Goal: Information Seeking & Learning: Learn about a topic

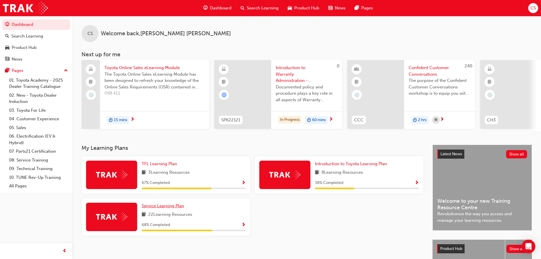
click at [173, 205] on link "Service Learning Plan" at bounding box center [164, 205] width 45 height 7
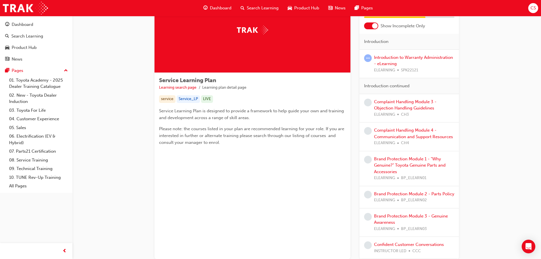
scroll to position [57, 0]
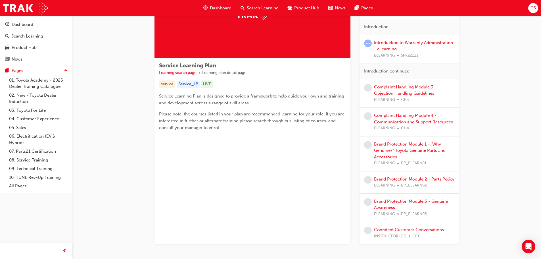
click at [404, 93] on link "Complaint Handling Module 3 - Objection Handling Guidelines" at bounding box center [405, 90] width 62 height 12
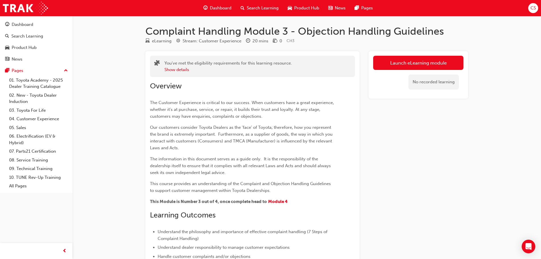
click at [428, 66] on link "Launch eLearning module" at bounding box center [418, 63] width 90 height 14
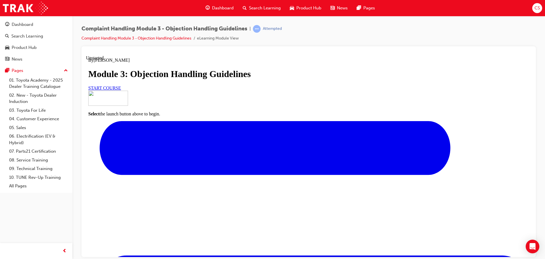
click at [248, 90] on div "START COURSE" at bounding box center [308, 87] width 441 height 5
click at [243, 90] on div "START COURSE" at bounding box center [308, 87] width 441 height 5
click at [121, 90] on link "START COURSE" at bounding box center [104, 87] width 33 height 5
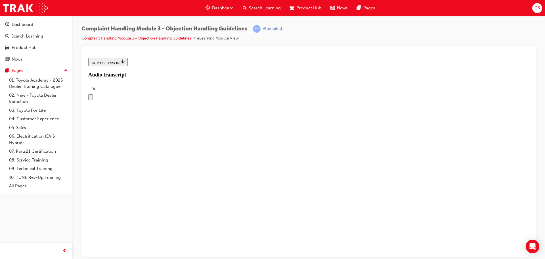
scroll to position [83, 0]
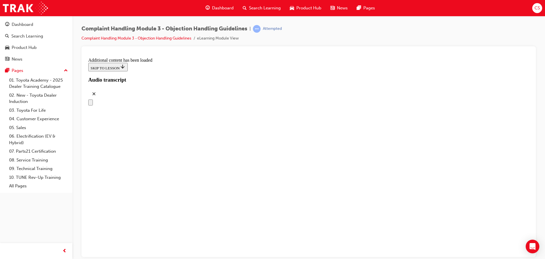
scroll to position [1692, 0]
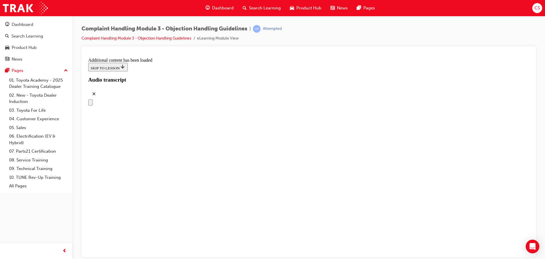
drag, startPoint x: 270, startPoint y: 151, endPoint x: 292, endPoint y: 123, distance: 35.4
drag, startPoint x: 287, startPoint y: 177, endPoint x: 323, endPoint y: 148, distance: 45.8
drag, startPoint x: 282, startPoint y: 238, endPoint x: 310, endPoint y: 207, distance: 41.6
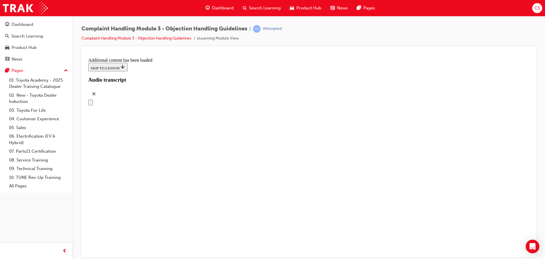
drag, startPoint x: 314, startPoint y: 176, endPoint x: 313, endPoint y: 171, distance: 5.5
drag, startPoint x: 274, startPoint y: 223, endPoint x: 292, endPoint y: 221, distance: 18.8
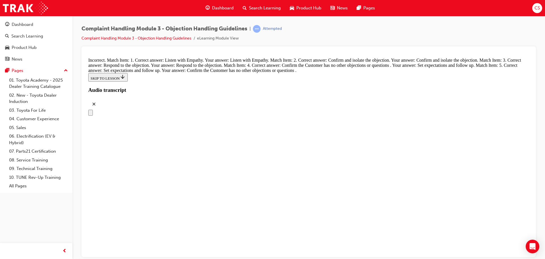
scroll to position [2461, 0]
radio input "true"
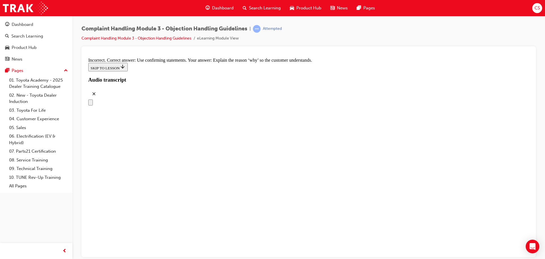
scroll to position [2688, 0]
radio input "true"
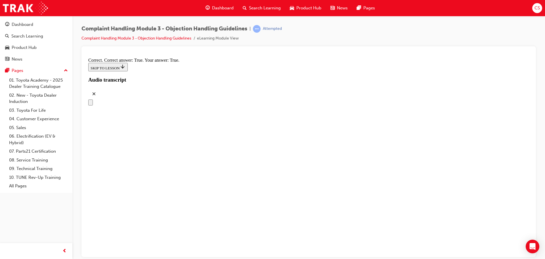
scroll to position [2915, 0]
drag, startPoint x: 403, startPoint y: 56, endPoint x: 545, endPoint y: 112, distance: 152.0
click at [545, 112] on div "Complaint Handling Module 3 - Objection Handling Guidelines | Attempted Complai…" at bounding box center [308, 130] width 472 height 228
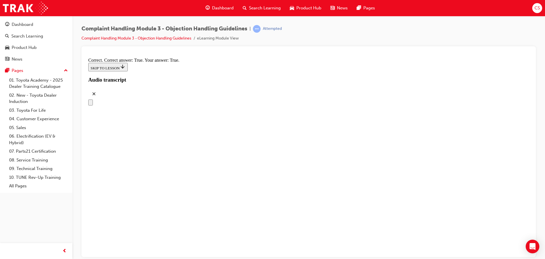
checkbox input "true"
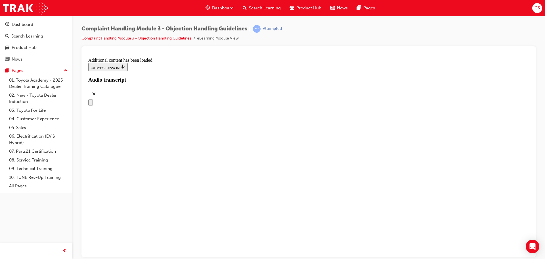
scroll to position [3163, 0]
